Goal: Transaction & Acquisition: Download file/media

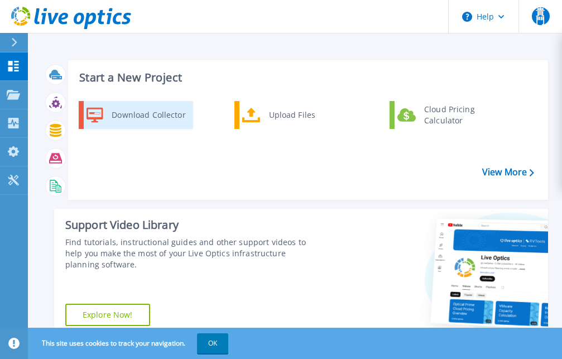
click at [159, 109] on div "Download Collector" at bounding box center [148, 115] width 84 height 22
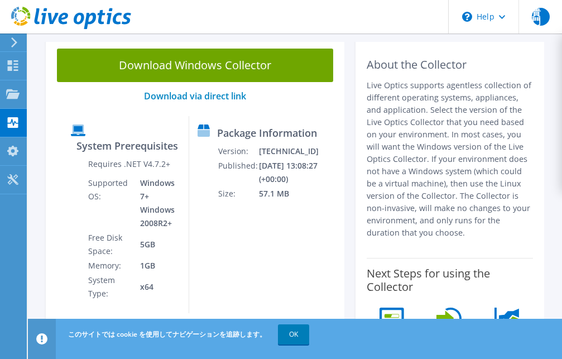
scroll to position [141, 0]
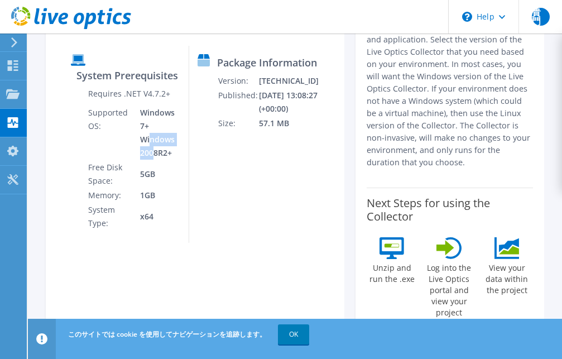
drag, startPoint x: 149, startPoint y: 139, endPoint x: 154, endPoint y: 151, distance: 12.5
click at [154, 151] on td "Windows 7+ Windows 2008R2+" at bounding box center [156, 133] width 49 height 55
click at [109, 150] on td "Supported OS:" at bounding box center [110, 133] width 44 height 55
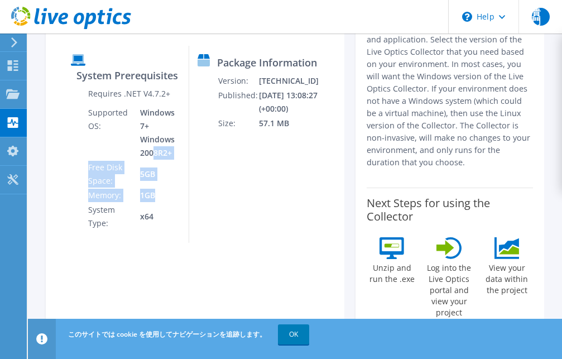
click at [153, 199] on tbody "Requires .NET V4.7.2+ Supported OS: Windows 7+ Windows 2008R2+ Free Disk Space:…" at bounding box center [134, 159] width 93 height 144
click at [153, 199] on td "1GB" at bounding box center [156, 195] width 49 height 15
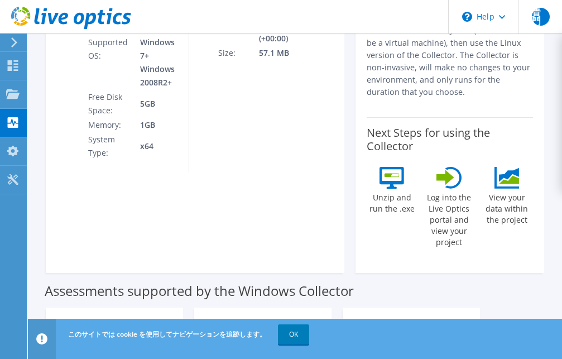
scroll to position [0, 0]
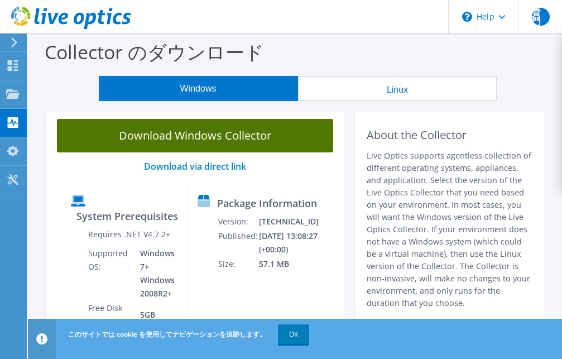
click at [200, 140] on link "Download Windows Collector" at bounding box center [195, 136] width 276 height 34
